Goal: Transaction & Acquisition: Purchase product/service

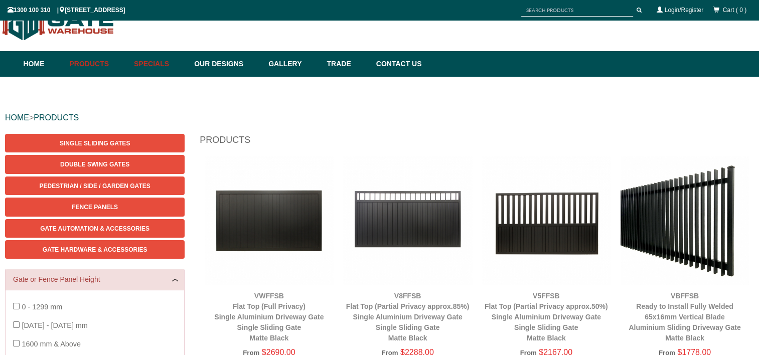
click at [149, 62] on link "Specials" at bounding box center [159, 64] width 60 height 26
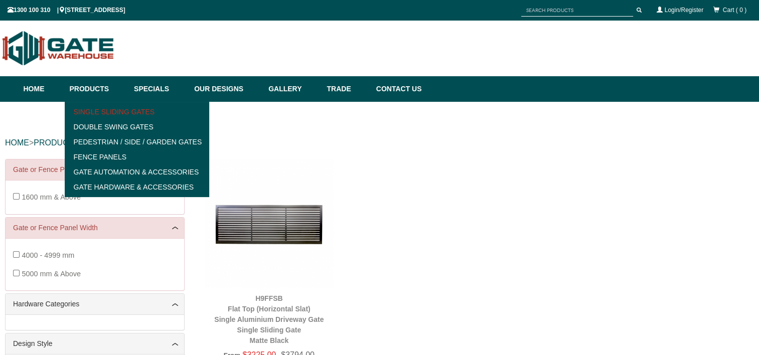
click at [151, 112] on link "Single Sliding Gates" at bounding box center [137, 111] width 139 height 15
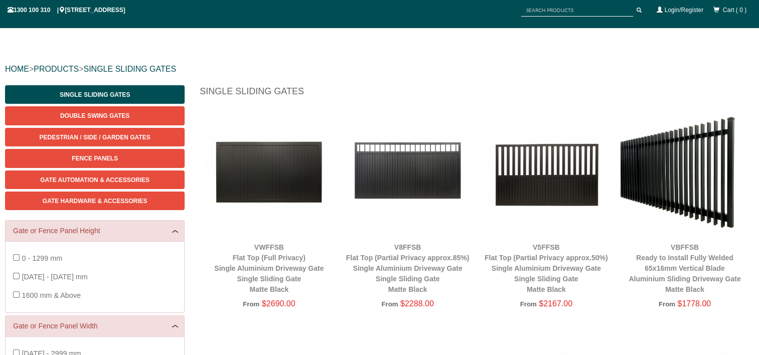
scroll to position [75, 0]
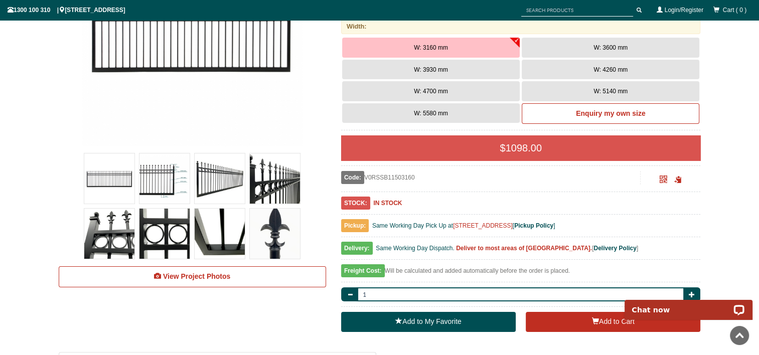
scroll to position [276, 0]
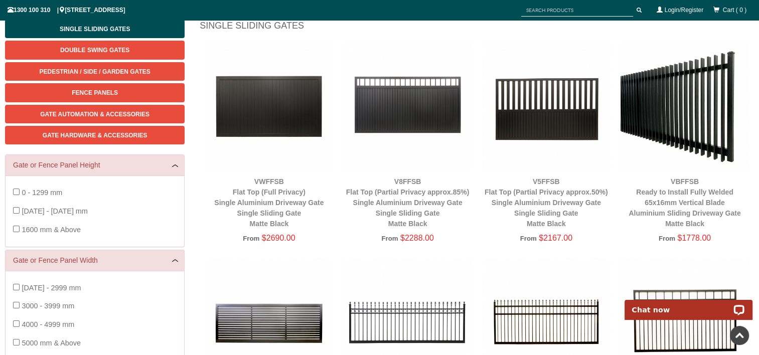
scroll to position [125, 0]
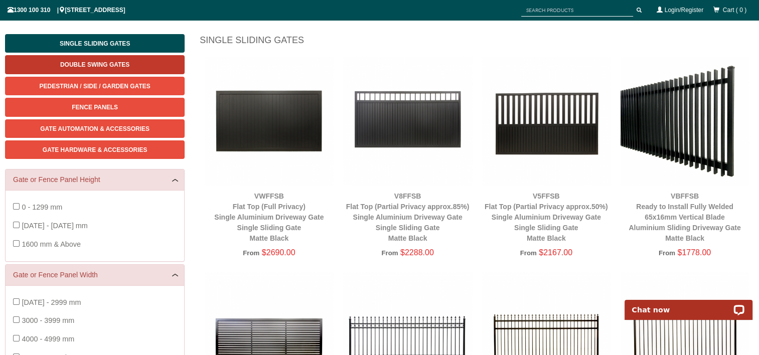
click at [101, 65] on span "Double Swing Gates" at bounding box center [94, 64] width 69 height 7
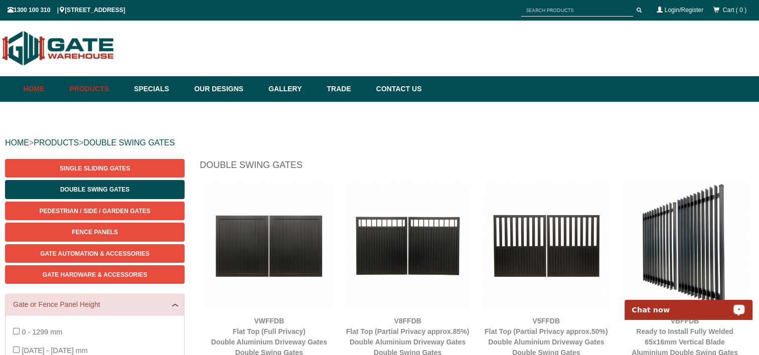
click at [34, 86] on link "Home" at bounding box center [44, 89] width 41 height 26
